Goal: Task Accomplishment & Management: Complete application form

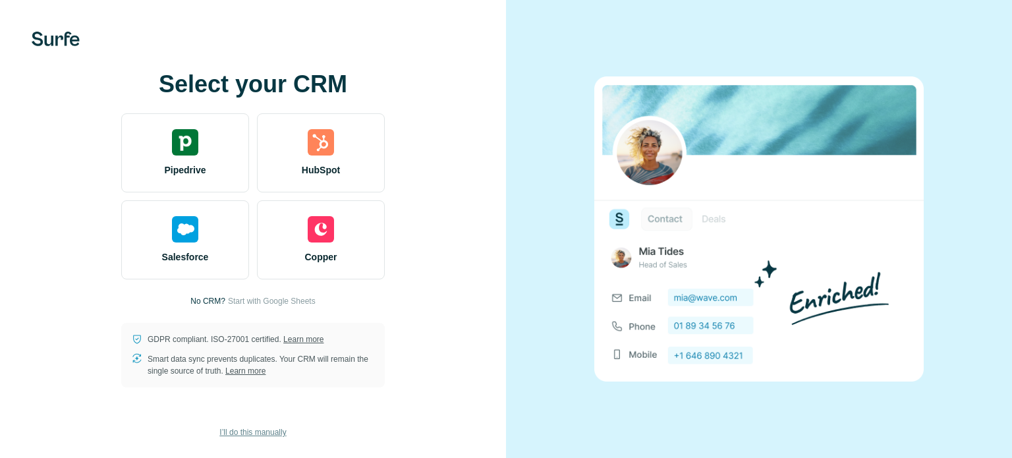
click at [235, 439] on button "I’ll do this manually" at bounding box center [252, 432] width 85 height 20
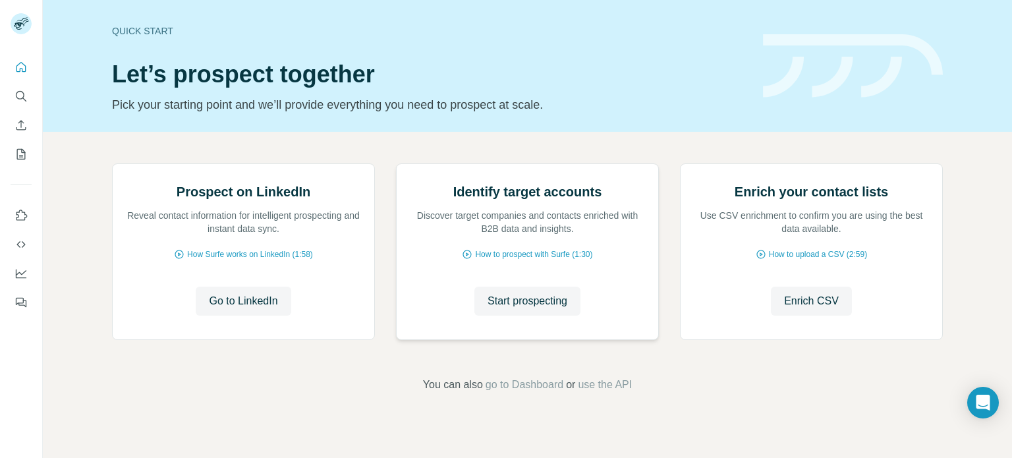
scroll to position [111, 0]
click at [256, 309] on span "Go to LinkedIn" at bounding box center [243, 301] width 69 height 16
